Goal: Information Seeking & Learning: Learn about a topic

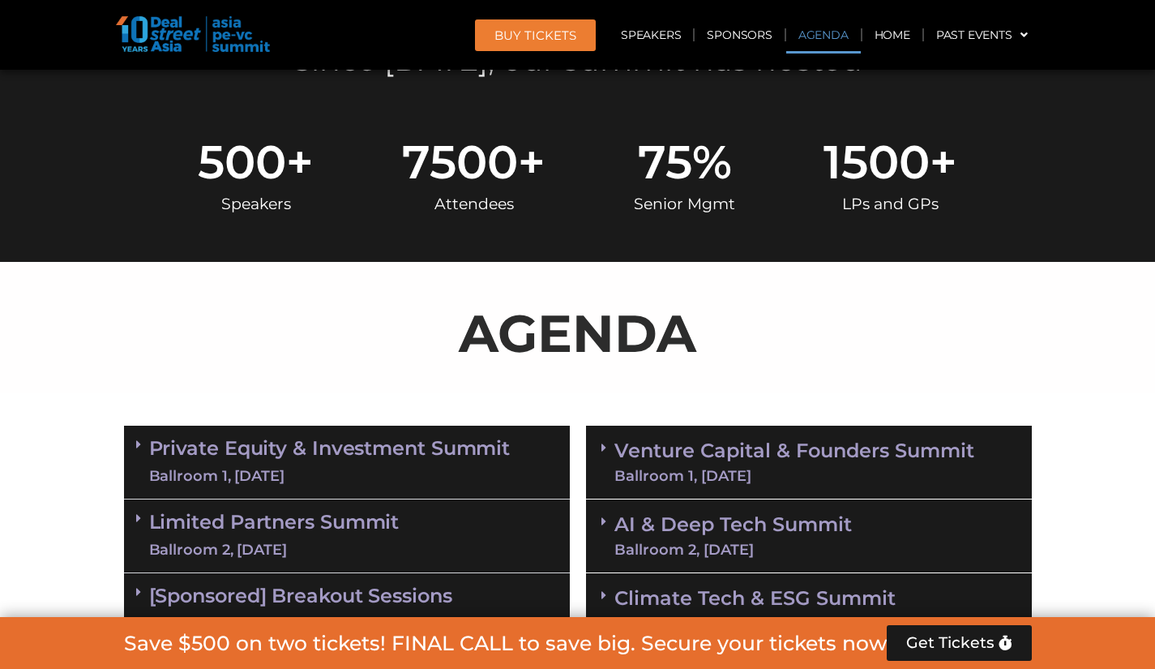
scroll to position [1053, 0]
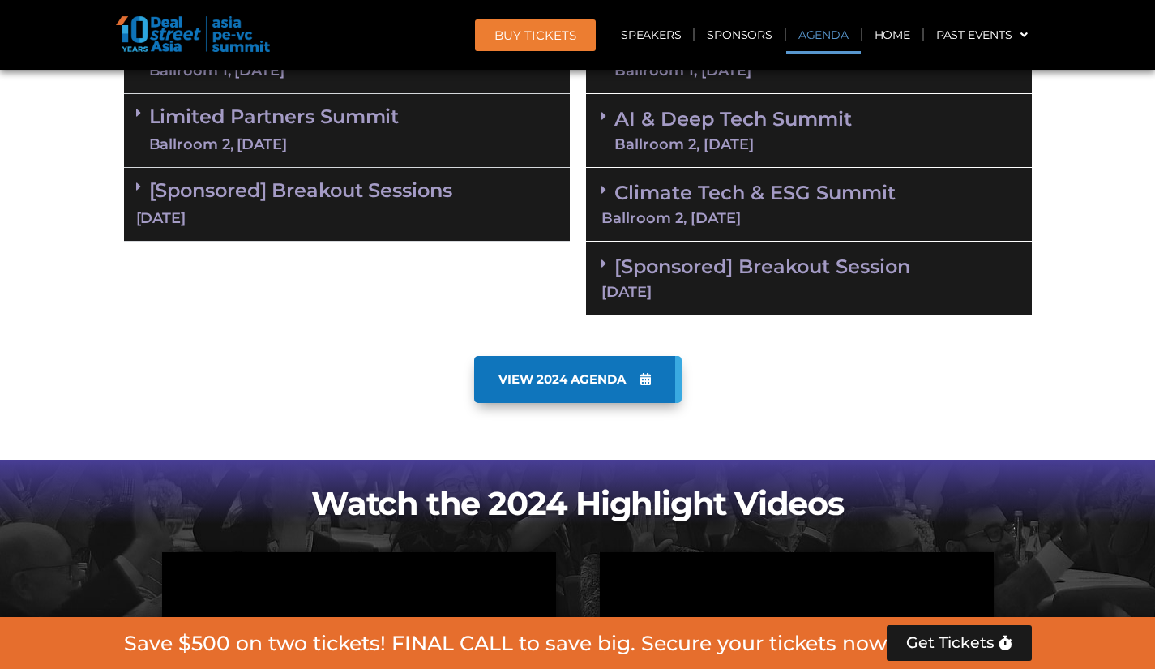
click at [624, 389] on link "VIEW 2024 AGENDA" at bounding box center [577, 379] width 207 height 47
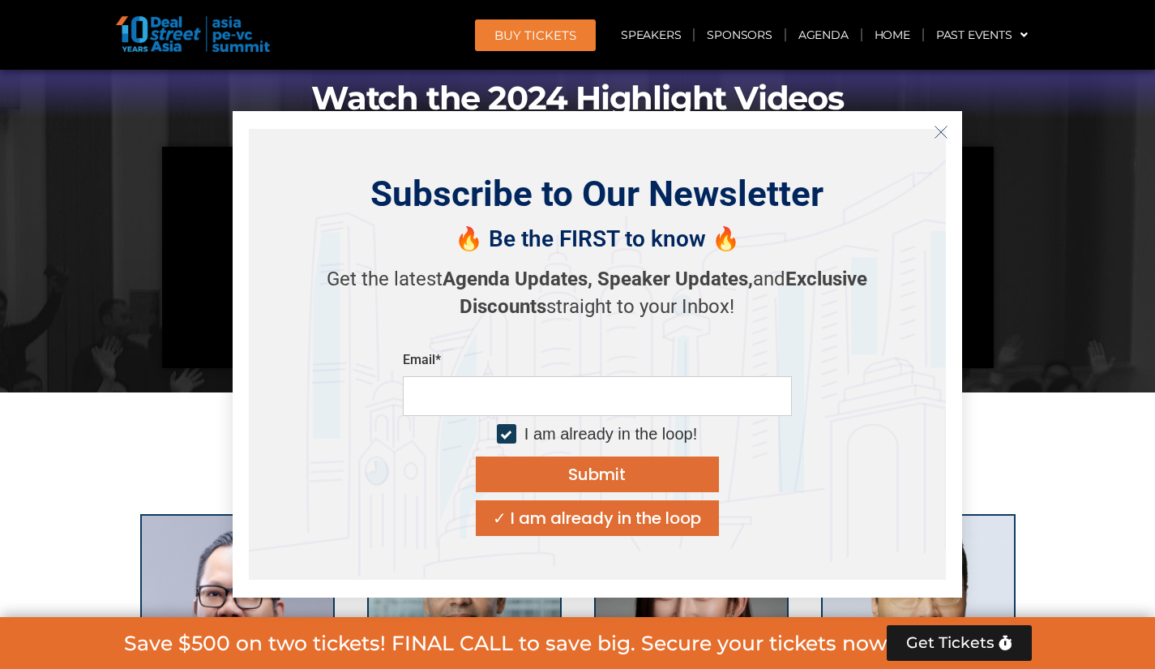
scroll to position [1864, 0]
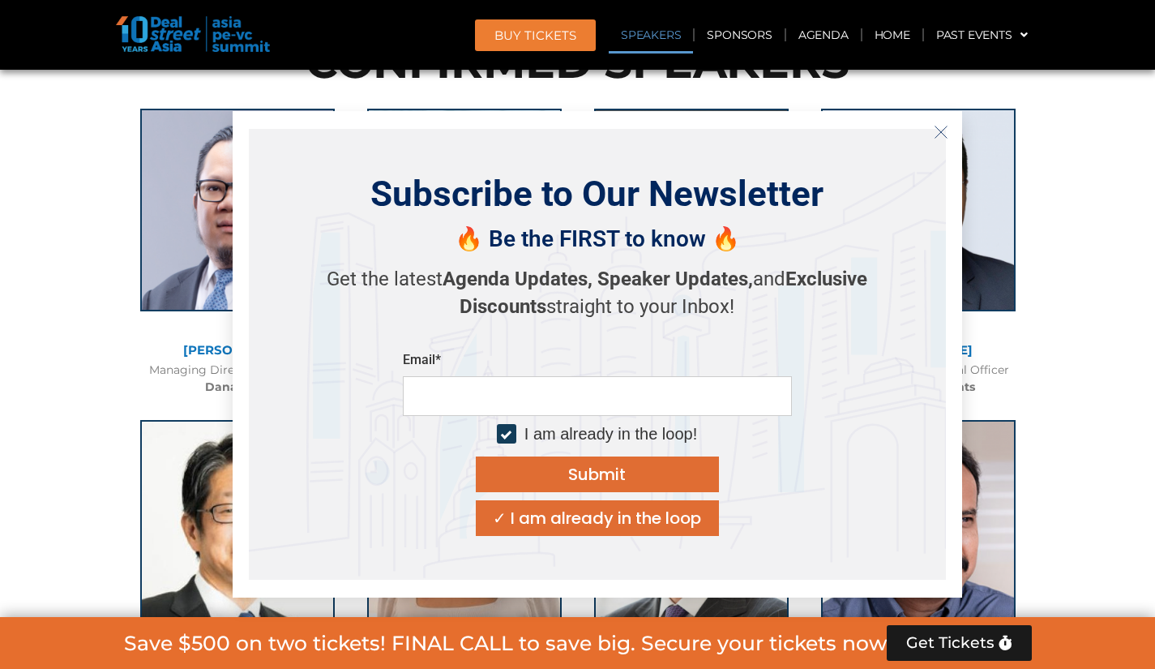
click at [939, 122] on button "Close" at bounding box center [941, 132] width 26 height 26
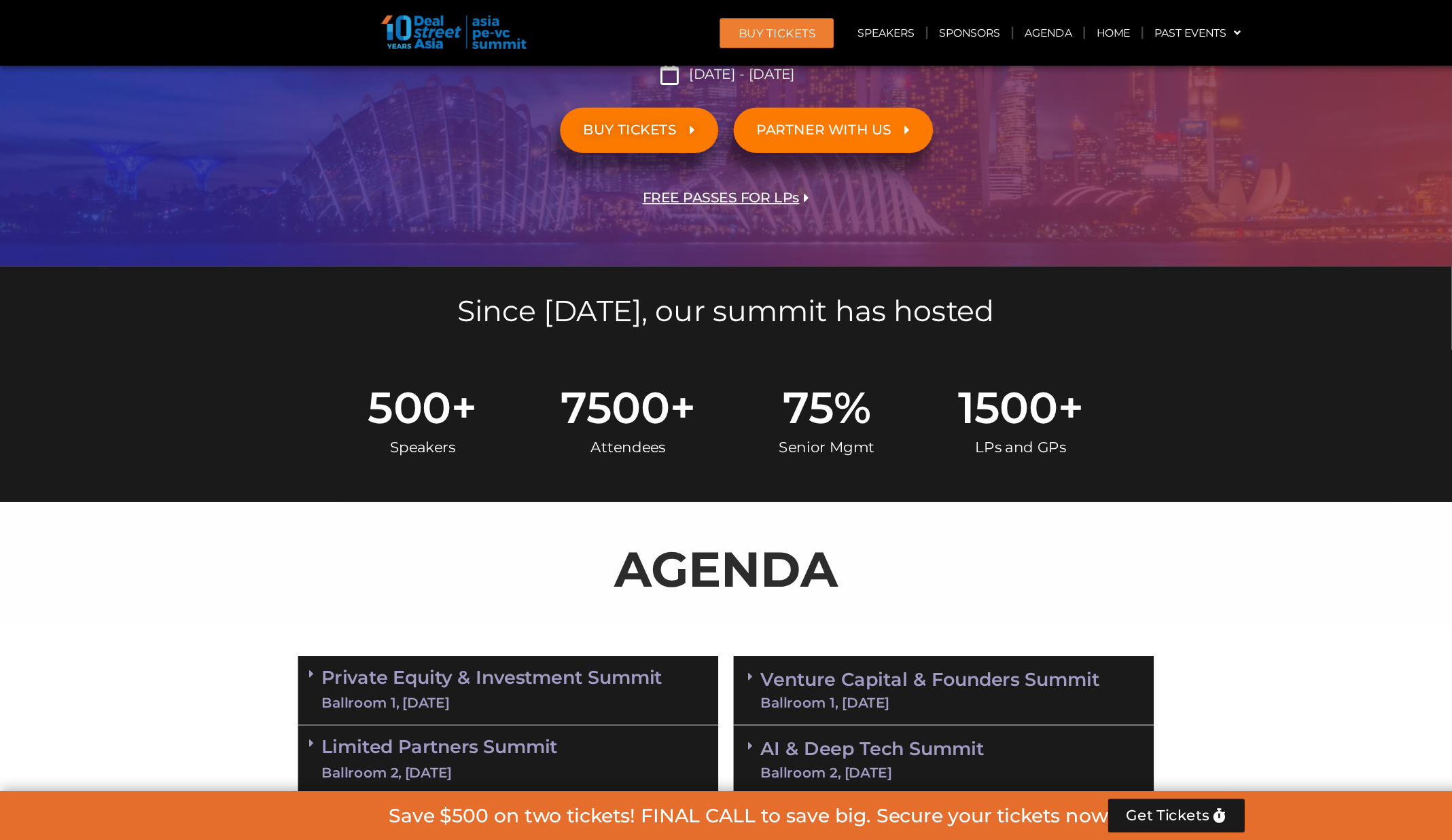
scroll to position [317, 0]
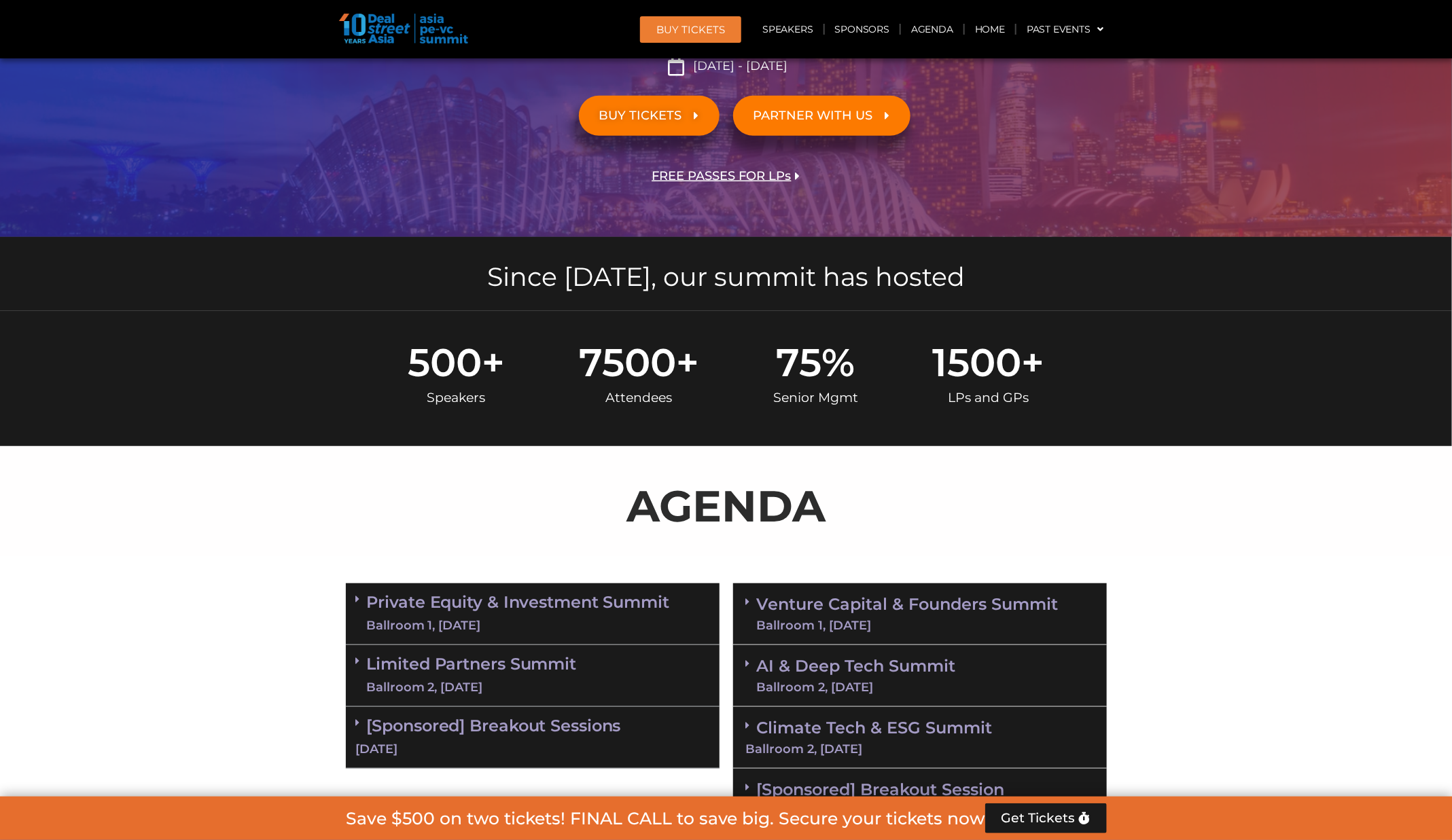
drag, startPoint x: 884, startPoint y: 0, endPoint x: 1065, endPoint y: 531, distance: 561.0
click at [967, 531] on p "AGENDA" at bounding box center [726, 506] width 761 height 65
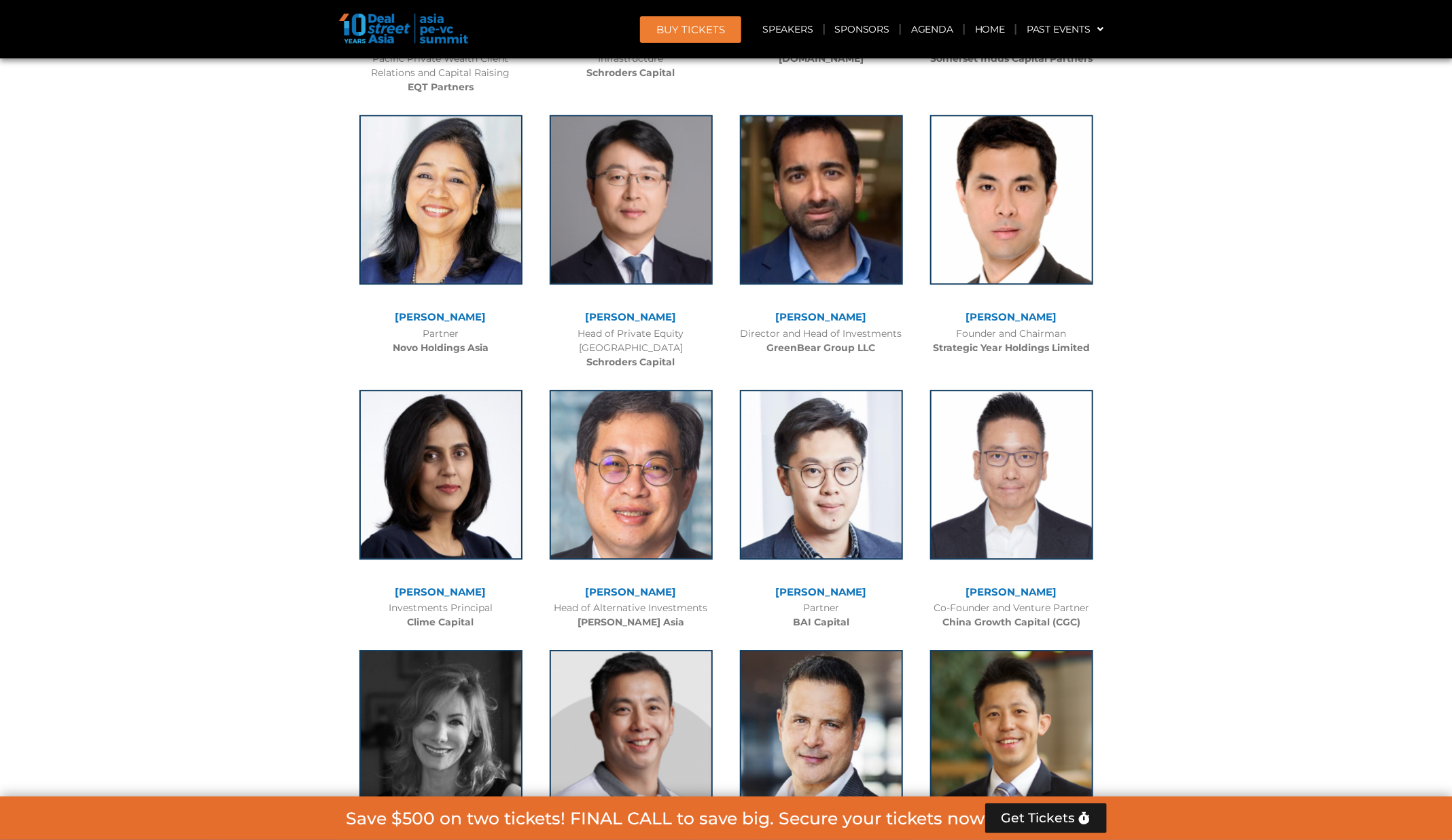
scroll to position [4891, 0]
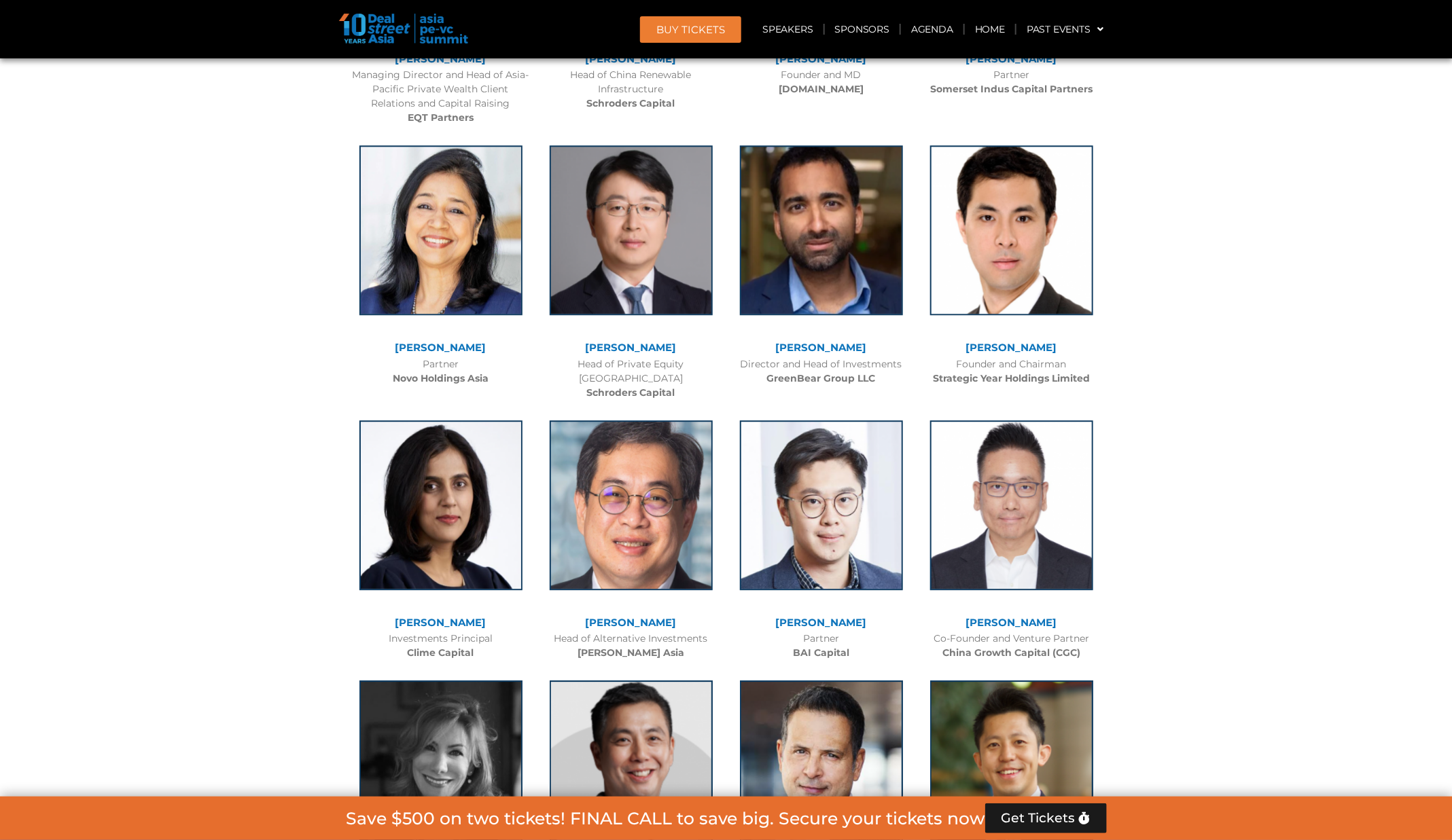
click at [850, 560] on div "Partner BAI Capital" at bounding box center [821, 646] width 177 height 29
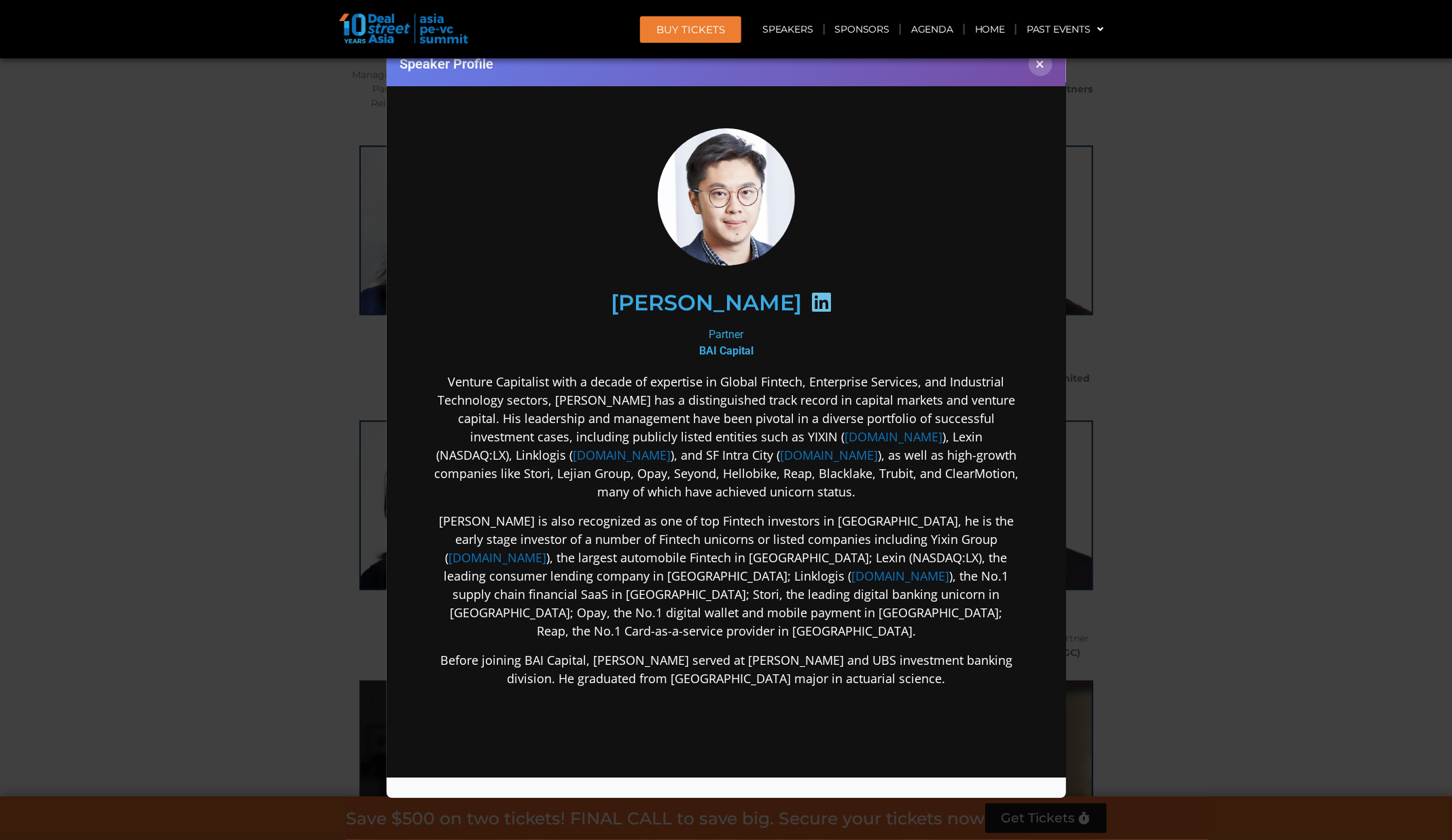
scroll to position [0, 0]
click at [810, 299] on icon at bounding box center [821, 303] width 22 height 22
